Goal: Transaction & Acquisition: Download file/media

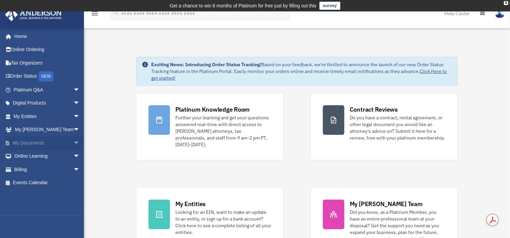
click at [29, 141] on link "My Documents arrow_drop_down" at bounding box center [47, 142] width 85 height 13
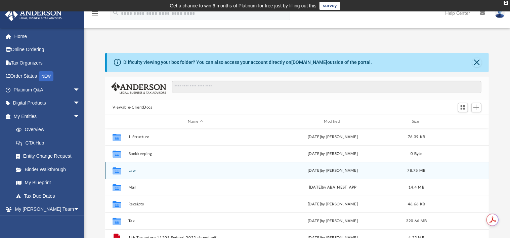
scroll to position [84, 0]
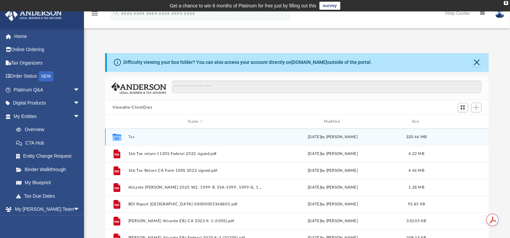
click at [132, 137] on button "Tax" at bounding box center [195, 137] width 134 height 4
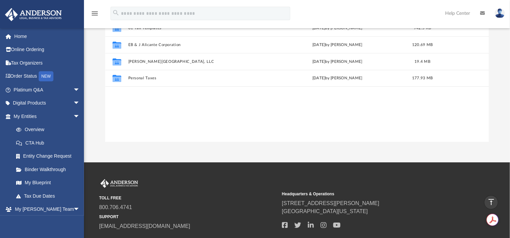
scroll to position [86, 0]
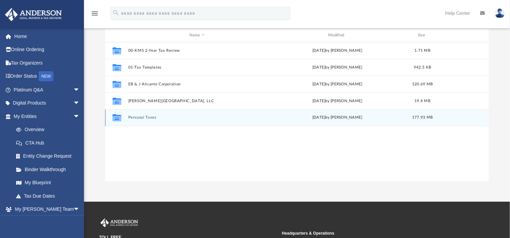
click at [140, 116] on button "Personal Taxes" at bounding box center [196, 118] width 137 height 4
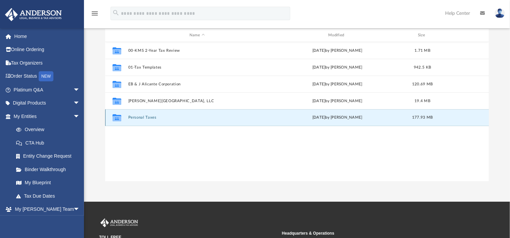
click at [140, 116] on button "Personal Taxes" at bounding box center [196, 118] width 137 height 4
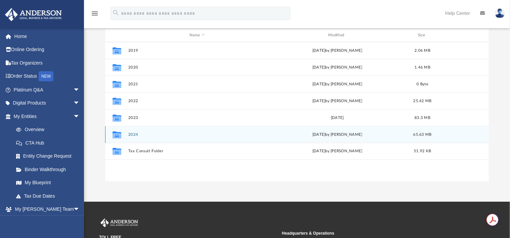
click at [132, 137] on div "Collaborated Folder 2024 [DATE] by [PERSON_NAME] 65.63 MB" at bounding box center [297, 134] width 384 height 17
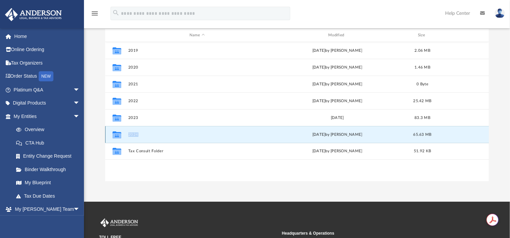
click at [135, 134] on button "2024" at bounding box center [196, 134] width 137 height 4
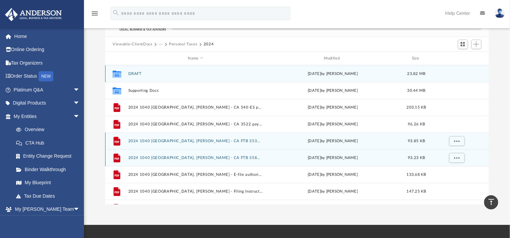
scroll to position [44, 0]
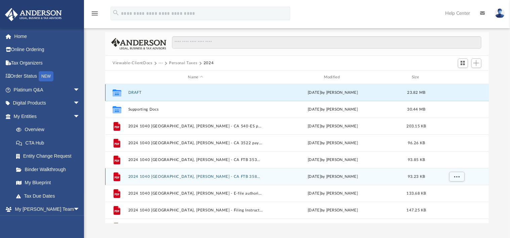
click at [142, 94] on button "DRAFT" at bounding box center [195, 92] width 134 height 4
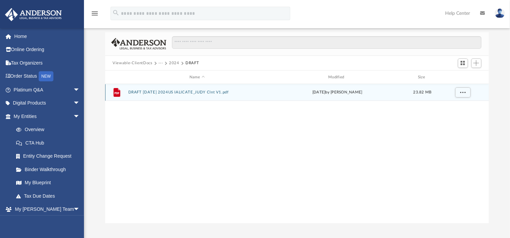
click at [173, 91] on button "DRAFT [DATE] 2024US IALICATE_JUDY Clnt V1.pdf" at bounding box center [196, 92] width 137 height 4
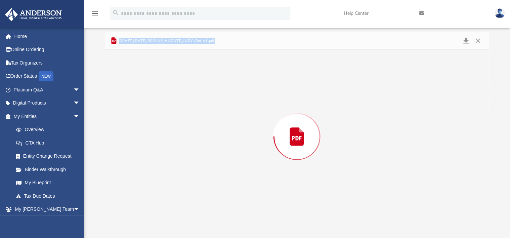
click at [173, 91] on div "Preview" at bounding box center [296, 136] width 383 height 173
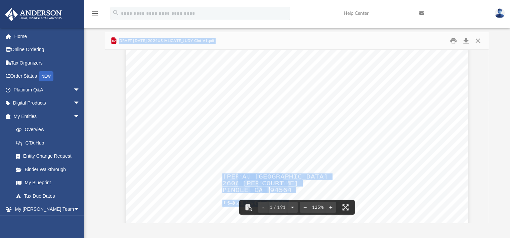
scroll to position [84, 0]
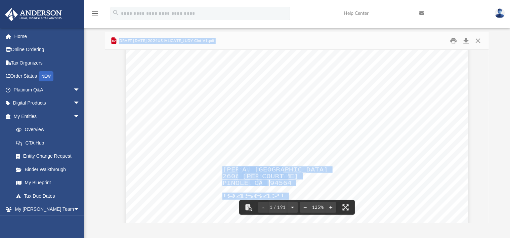
click at [253, 98] on div "426340 [DATE] [PERSON_NAME] GLOBAL BUSINESS GROUP, LLC [STREET_ADDRESS][GEOGRAP…" at bounding box center [297, 192] width 343 height 443
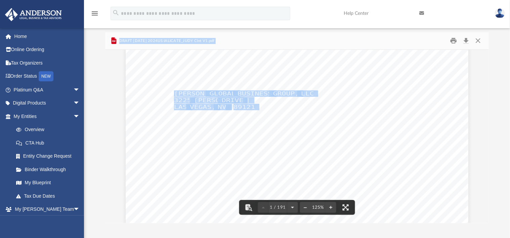
scroll to position [0, 0]
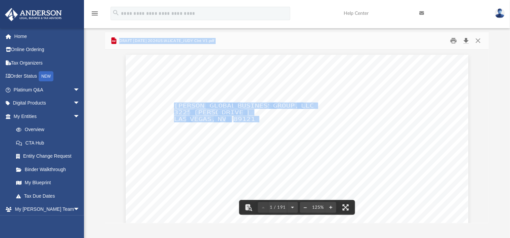
click at [466, 39] on button "Download" at bounding box center [466, 41] width 12 height 10
